Goal: Navigation & Orientation: Find specific page/section

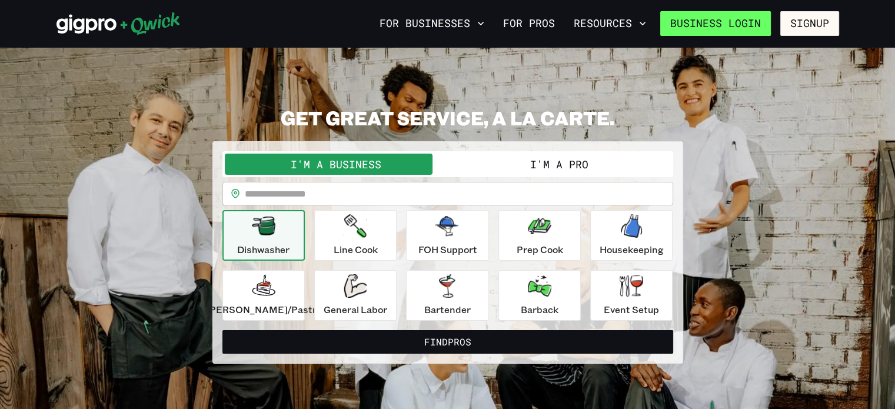
click at [743, 16] on link "Business Login" at bounding box center [716, 23] width 111 height 25
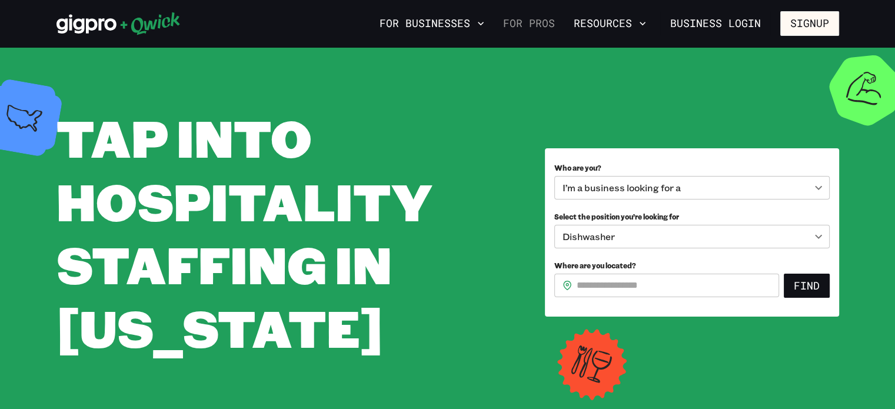
click at [528, 22] on link "For Pros" at bounding box center [529, 24] width 61 height 20
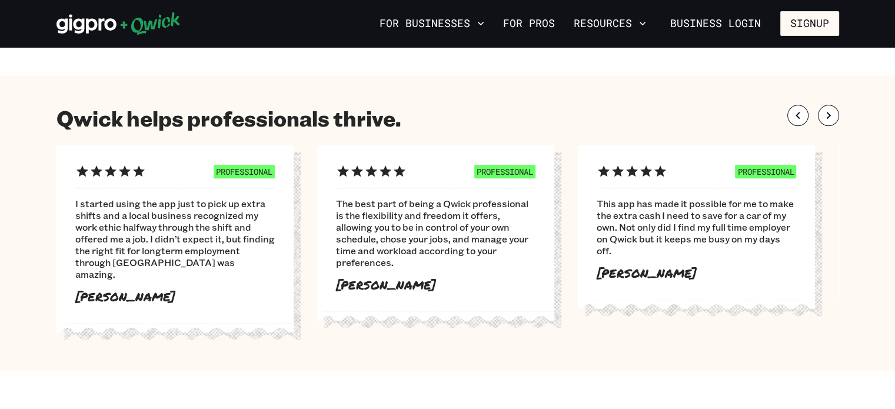
scroll to position [672, 0]
